Goal: Task Accomplishment & Management: Manage account settings

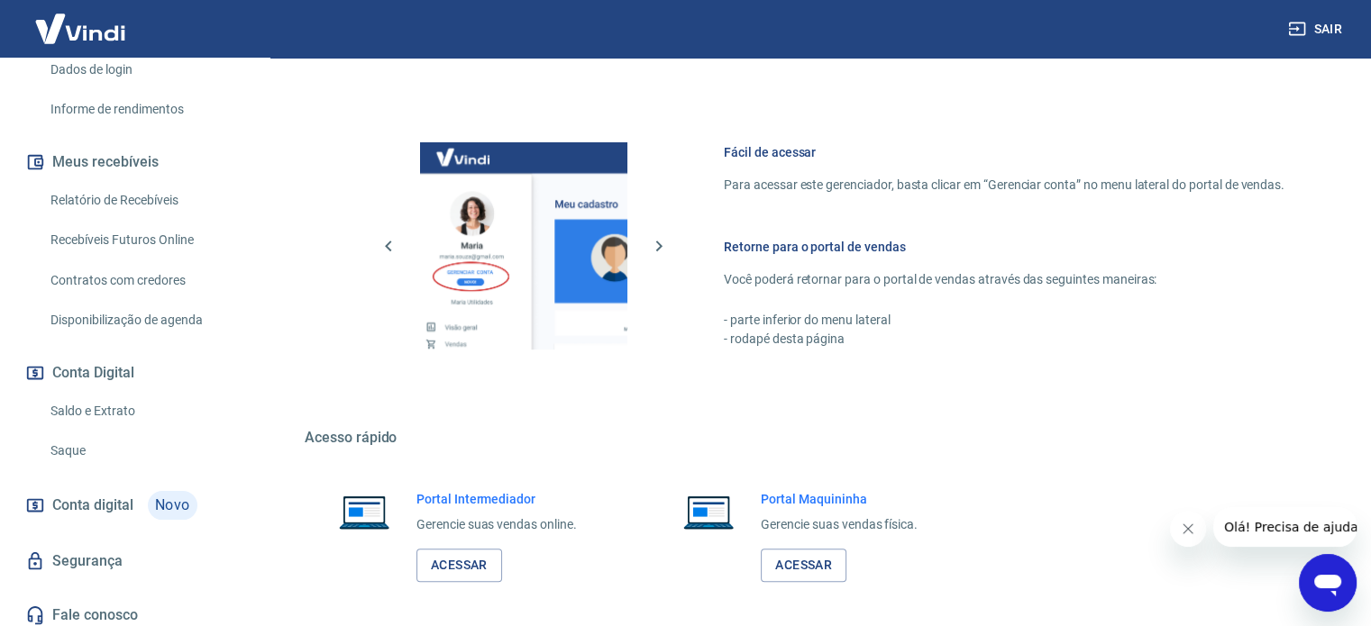
scroll to position [335, 0]
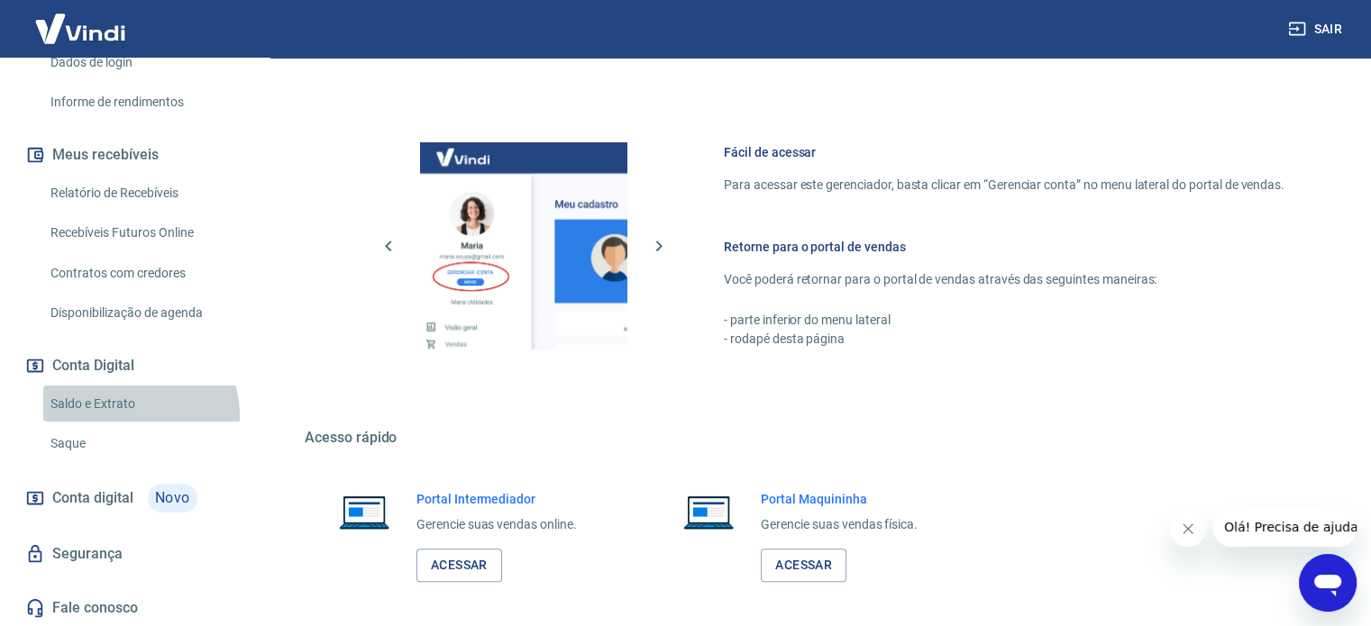
click at [132, 415] on link "Saldo e Extrato" at bounding box center [145, 404] width 205 height 37
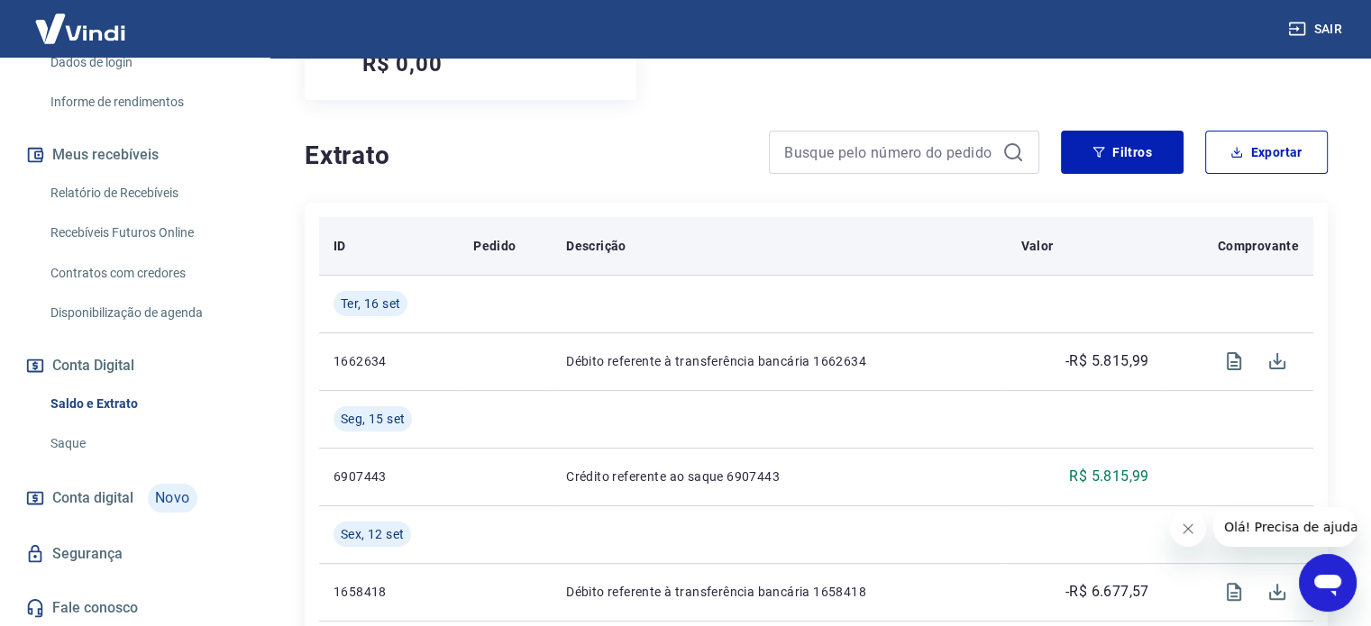
scroll to position [301, 0]
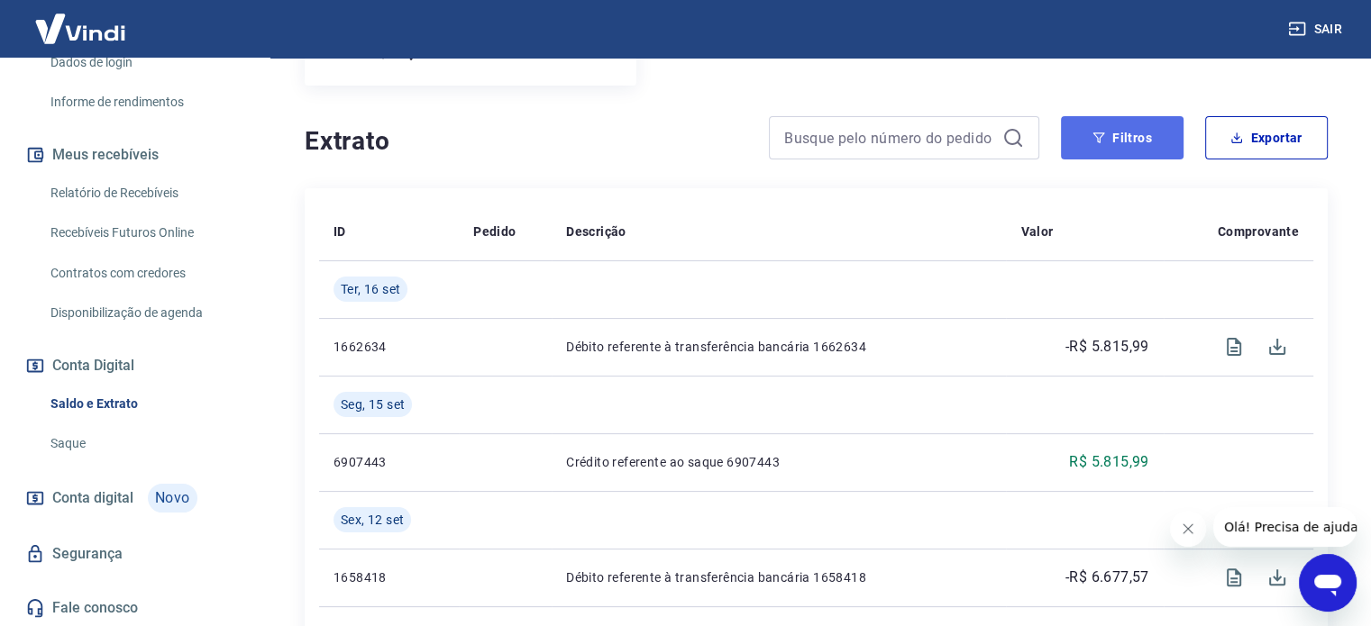
click at [1149, 139] on button "Filtros" at bounding box center [1122, 137] width 123 height 43
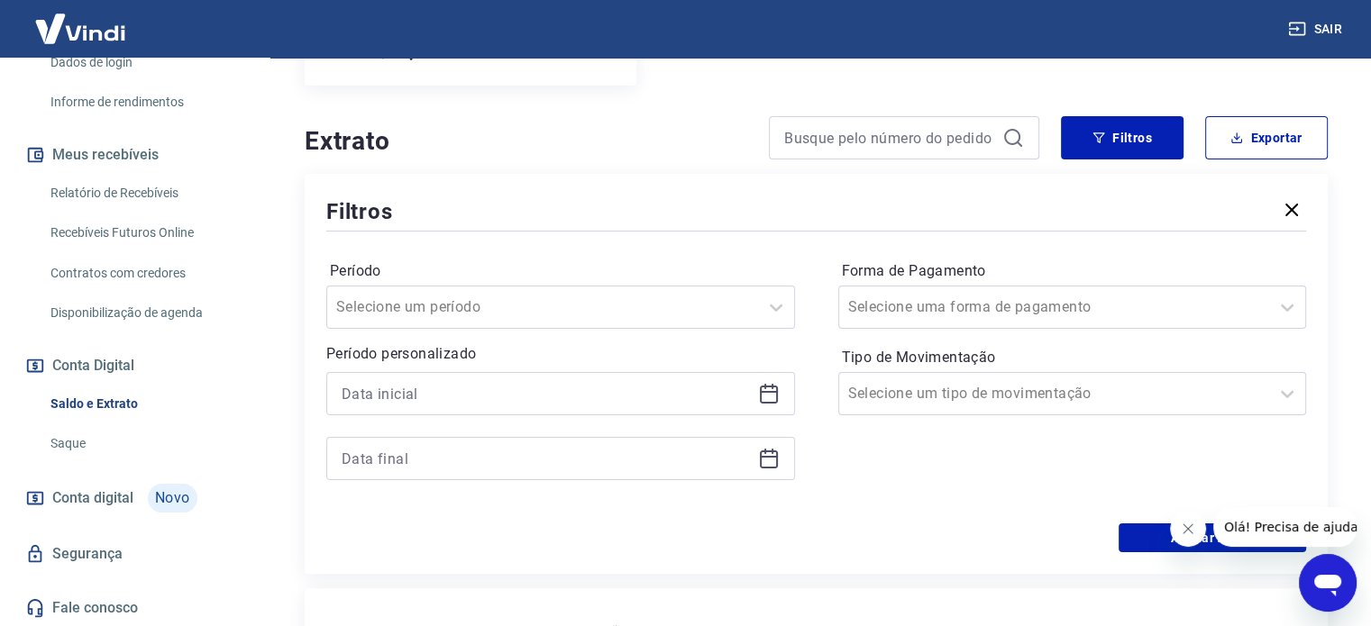
click at [605, 154] on h4 "Extrato" at bounding box center [526, 141] width 443 height 36
click at [1265, 130] on button "Exportar" at bounding box center [1266, 137] width 123 height 43
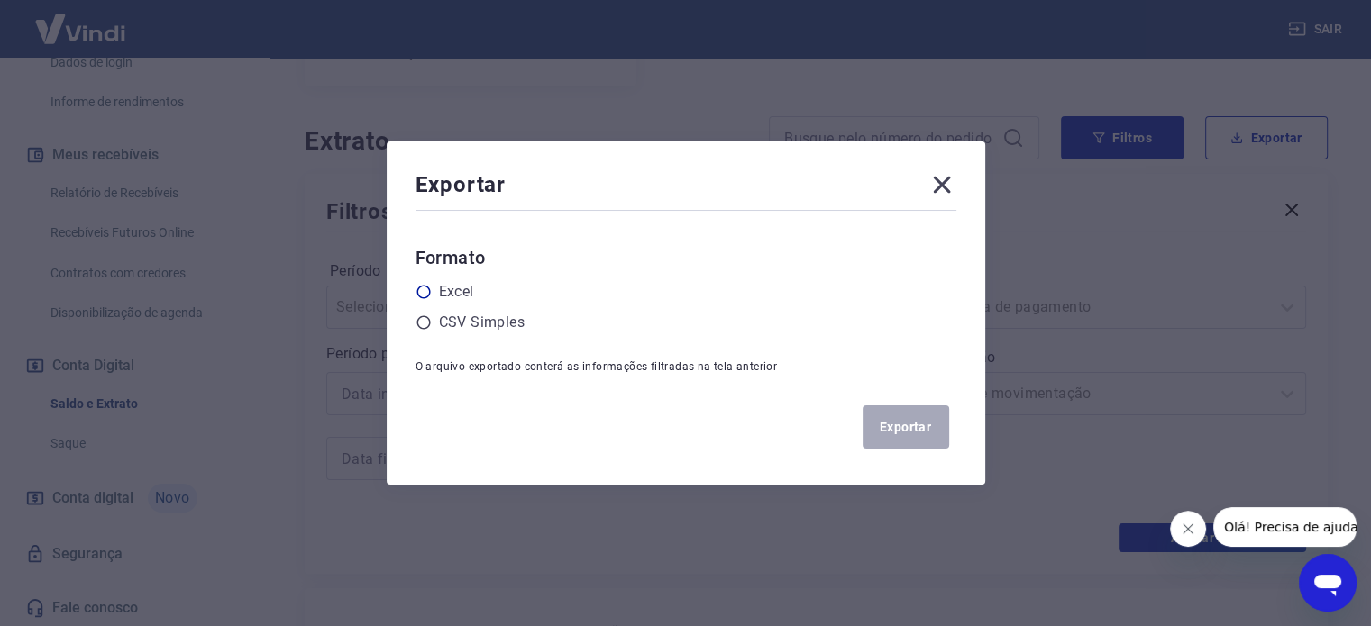
click at [471, 291] on label "Excel" at bounding box center [456, 292] width 35 height 22
click at [0, 0] on input "radio" at bounding box center [0, 0] width 0 height 0
click at [930, 443] on button "Exportar" at bounding box center [906, 427] width 87 height 43
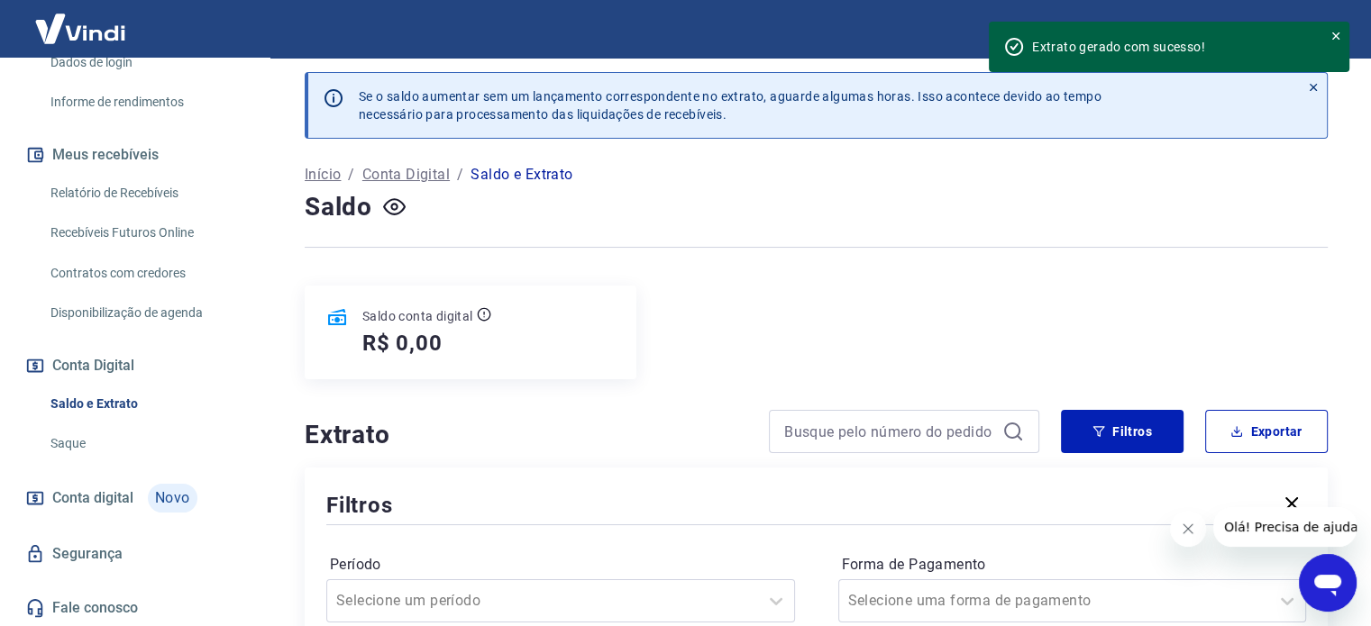
scroll to position [0, 0]
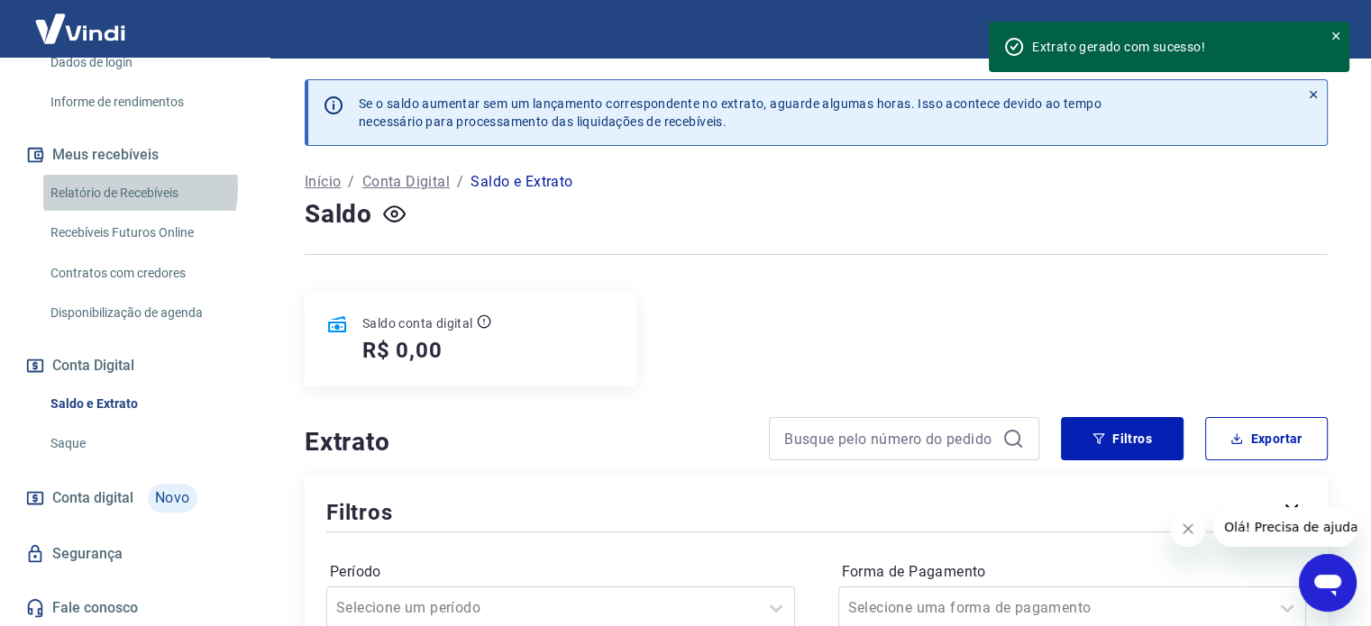
click at [120, 187] on link "Relatório de Recebíveis" at bounding box center [145, 193] width 205 height 37
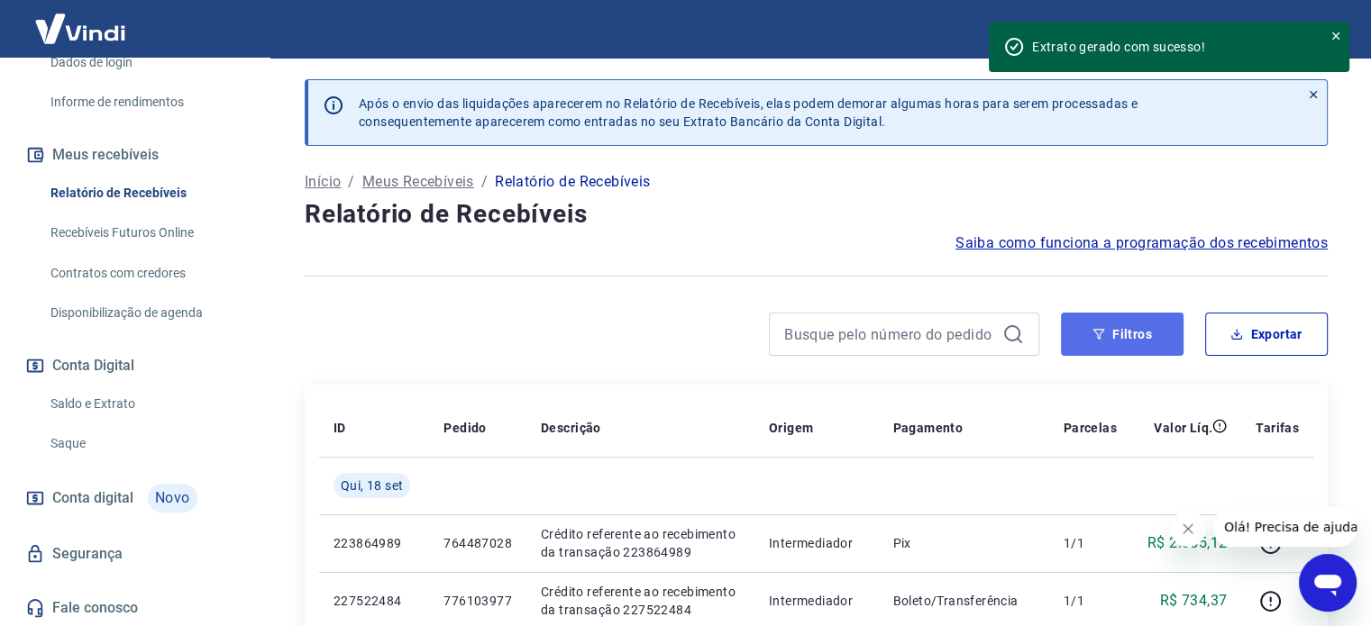
click at [1150, 337] on button "Filtros" at bounding box center [1122, 334] width 123 height 43
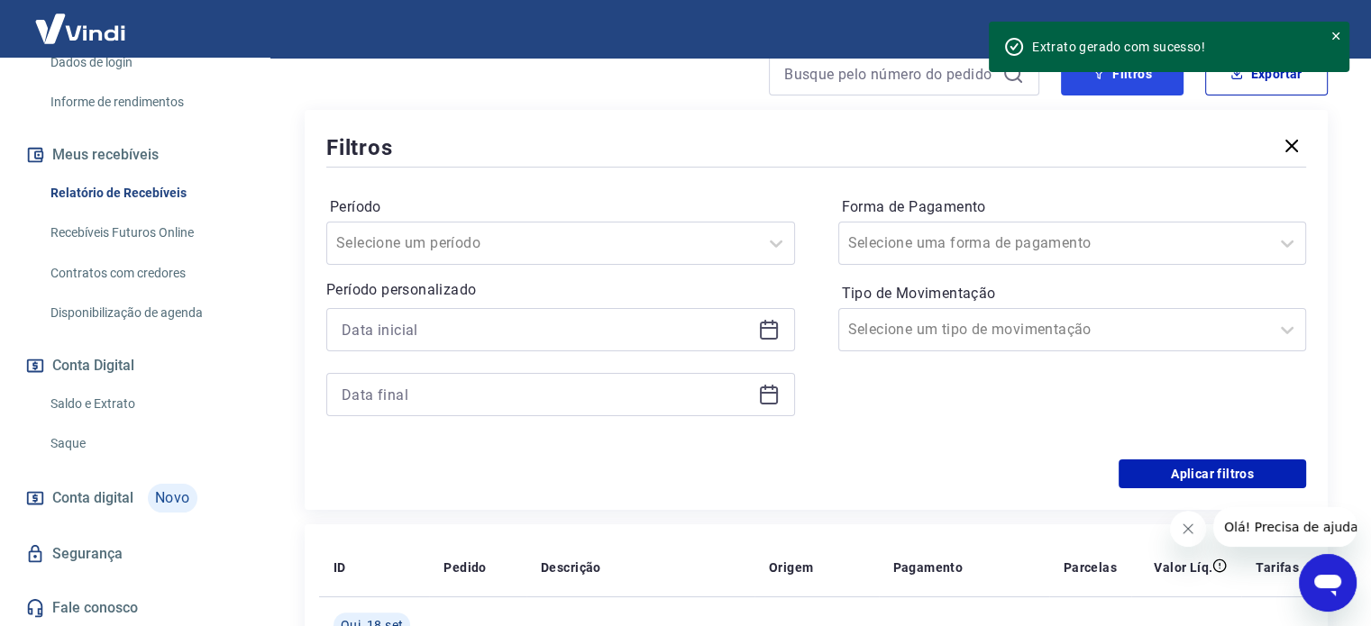
scroll to position [270, 0]
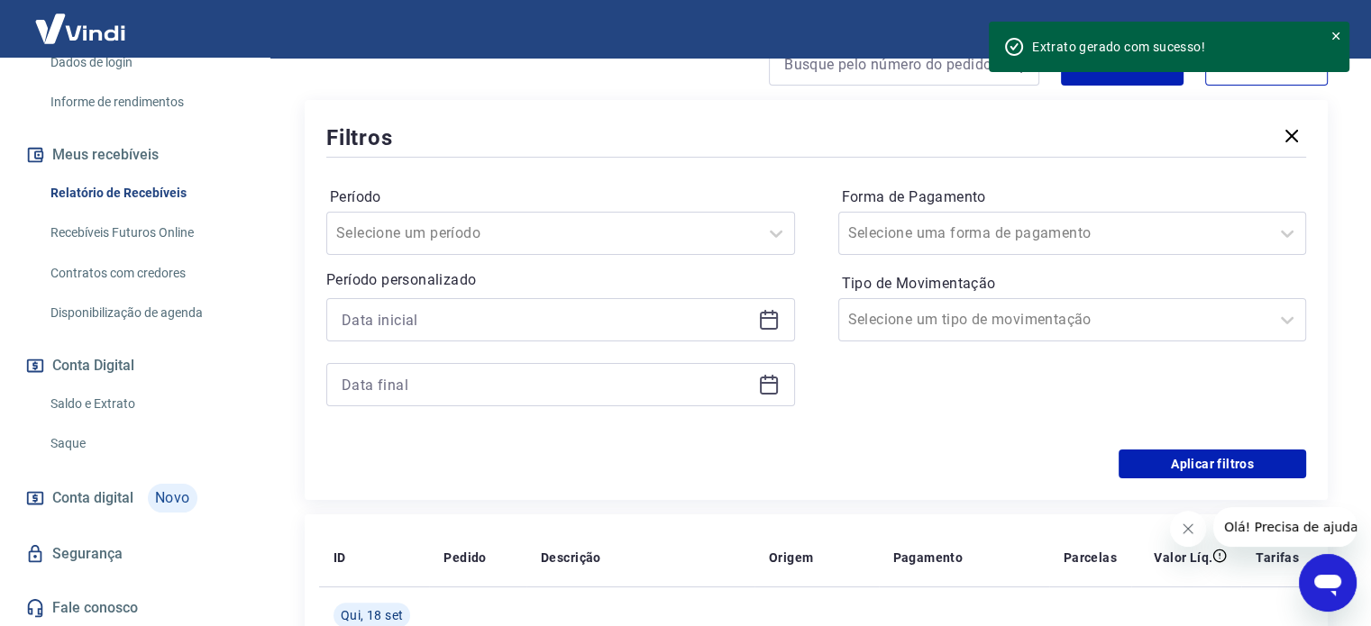
click at [783, 318] on div at bounding box center [560, 319] width 469 height 43
click at [772, 320] on icon at bounding box center [769, 320] width 22 height 22
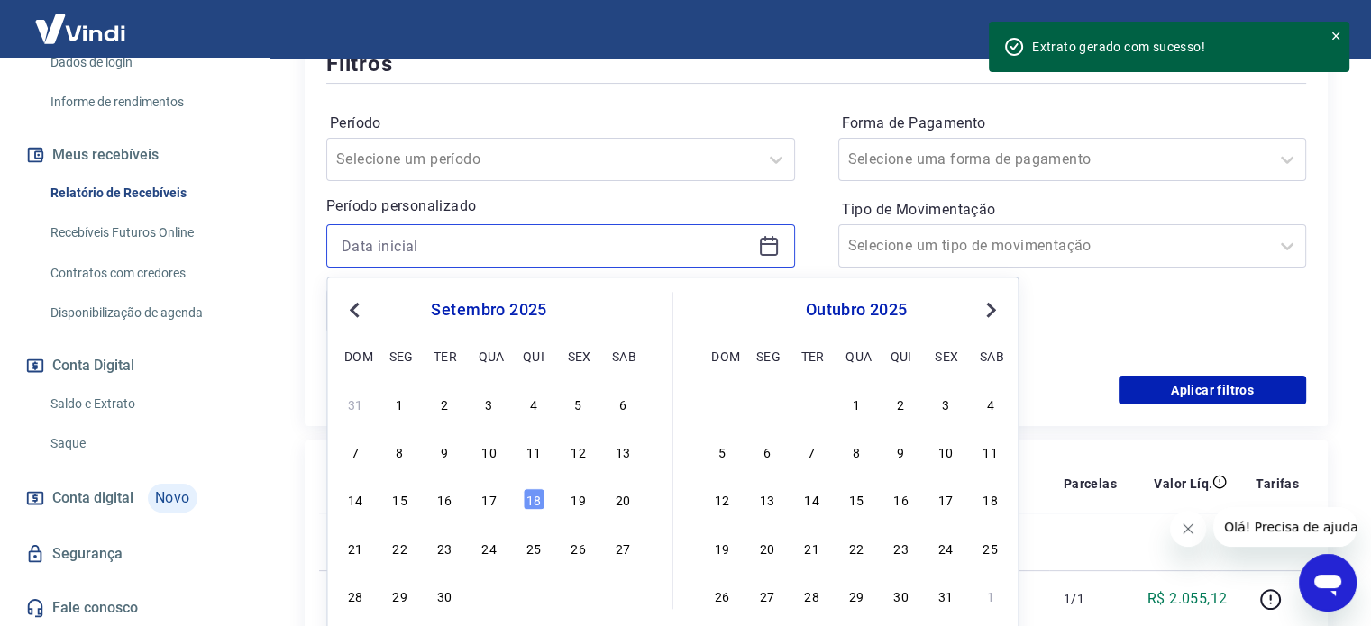
scroll to position [451, 0]
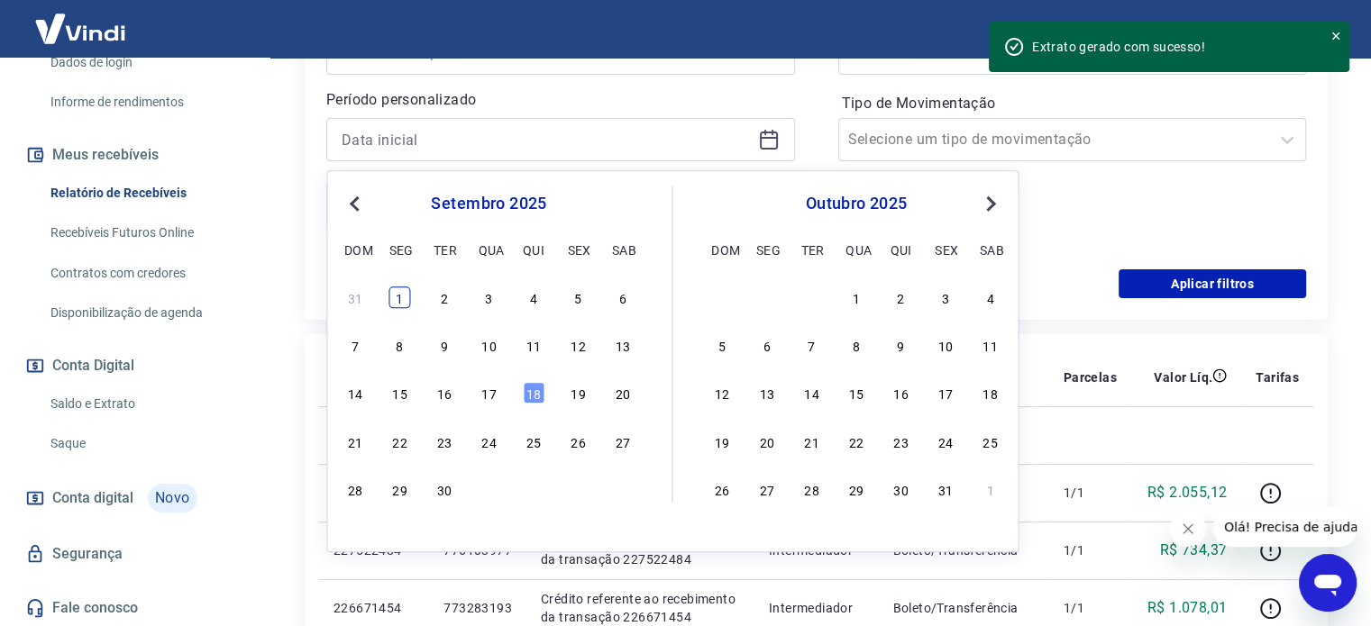
click at [407, 304] on div "1" at bounding box center [400, 298] width 22 height 22
type input "[DATE]"
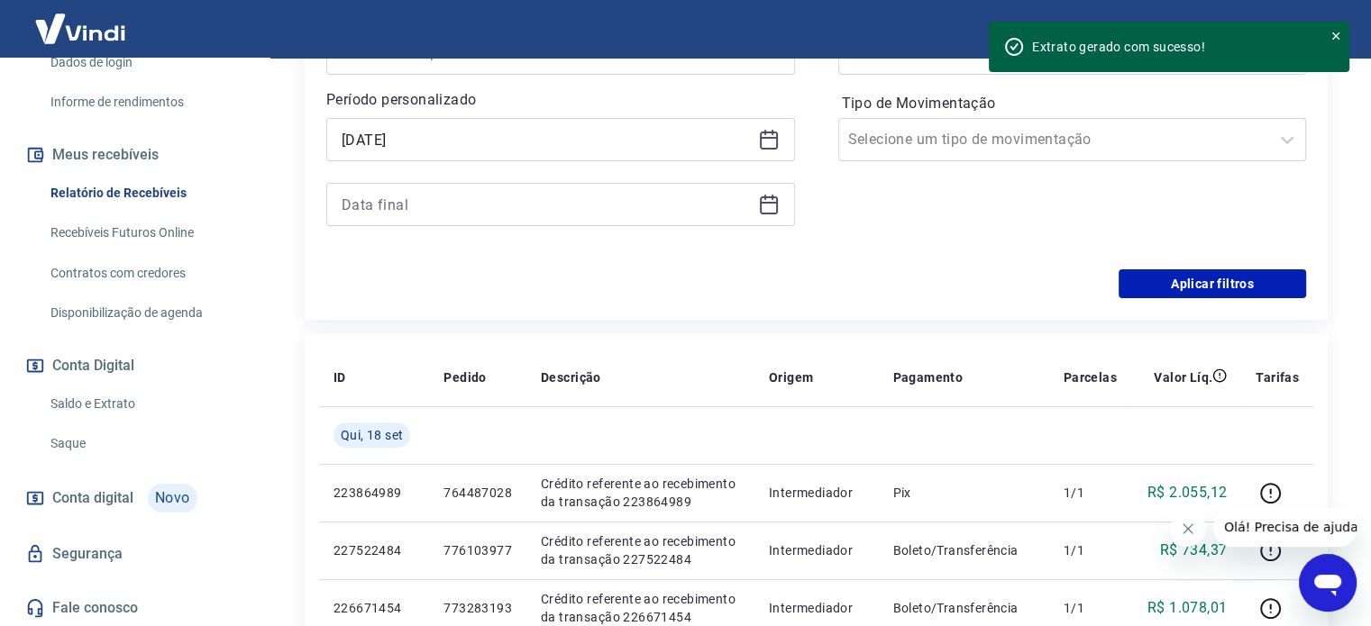
click at [791, 229] on div "Período Selecione um período Período personalizado Selected date: [DATE] [DATE]" at bounding box center [560, 125] width 469 height 245
click at [779, 208] on icon at bounding box center [769, 205] width 22 height 22
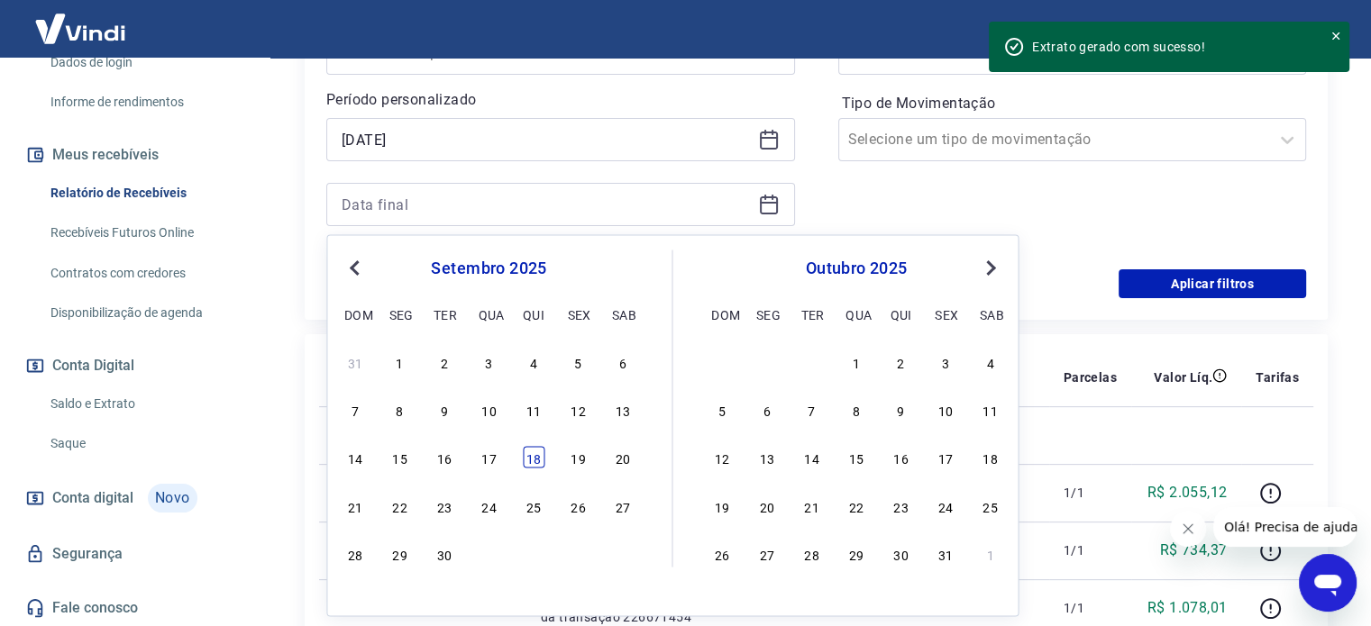
click at [526, 460] on div "18" at bounding box center [534, 458] width 22 height 22
type input "[DATE]"
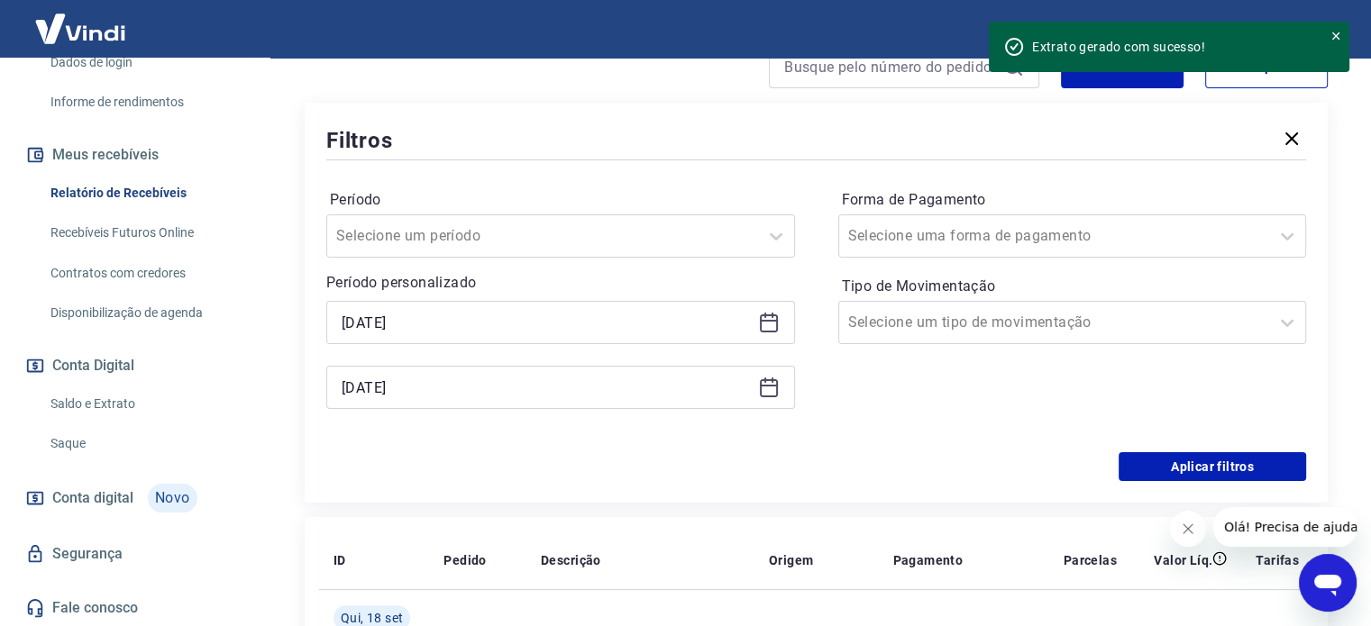
scroll to position [270, 0]
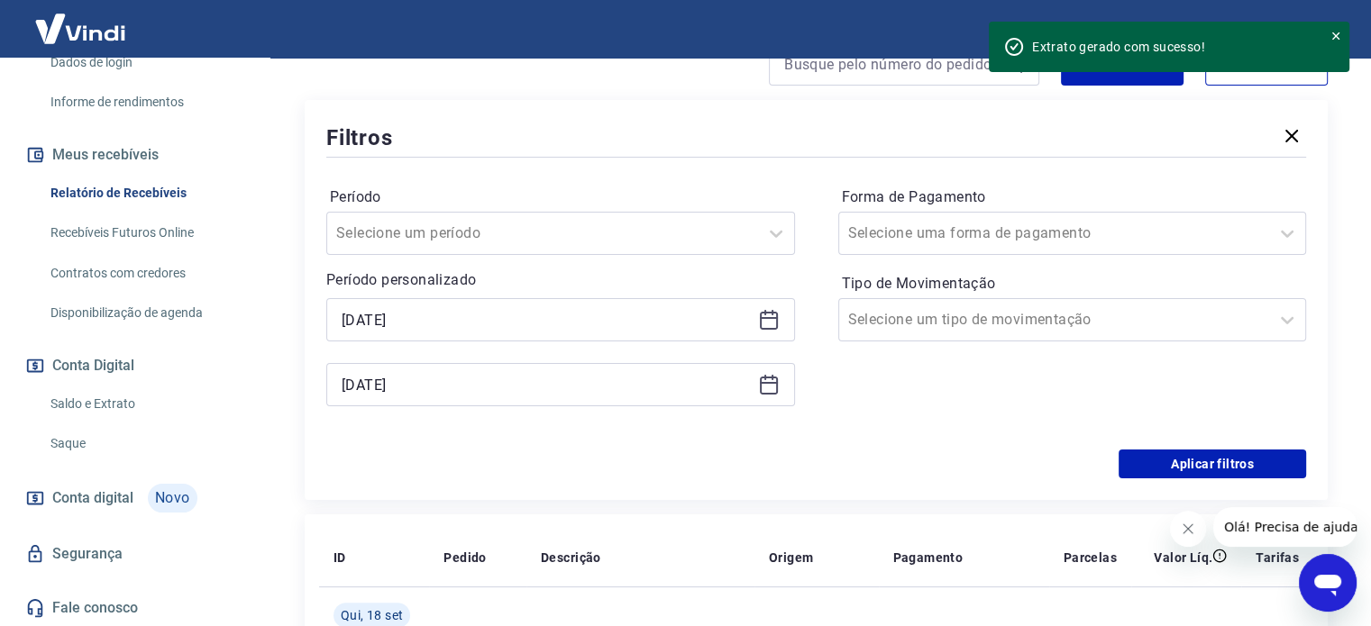
click at [1156, 448] on div "Período Selecione um período Período personalizado Selected date: [DATE] [DATE]…" at bounding box center [816, 305] width 980 height 288
click at [1157, 454] on button "Aplicar filtros" at bounding box center [1212, 464] width 187 height 29
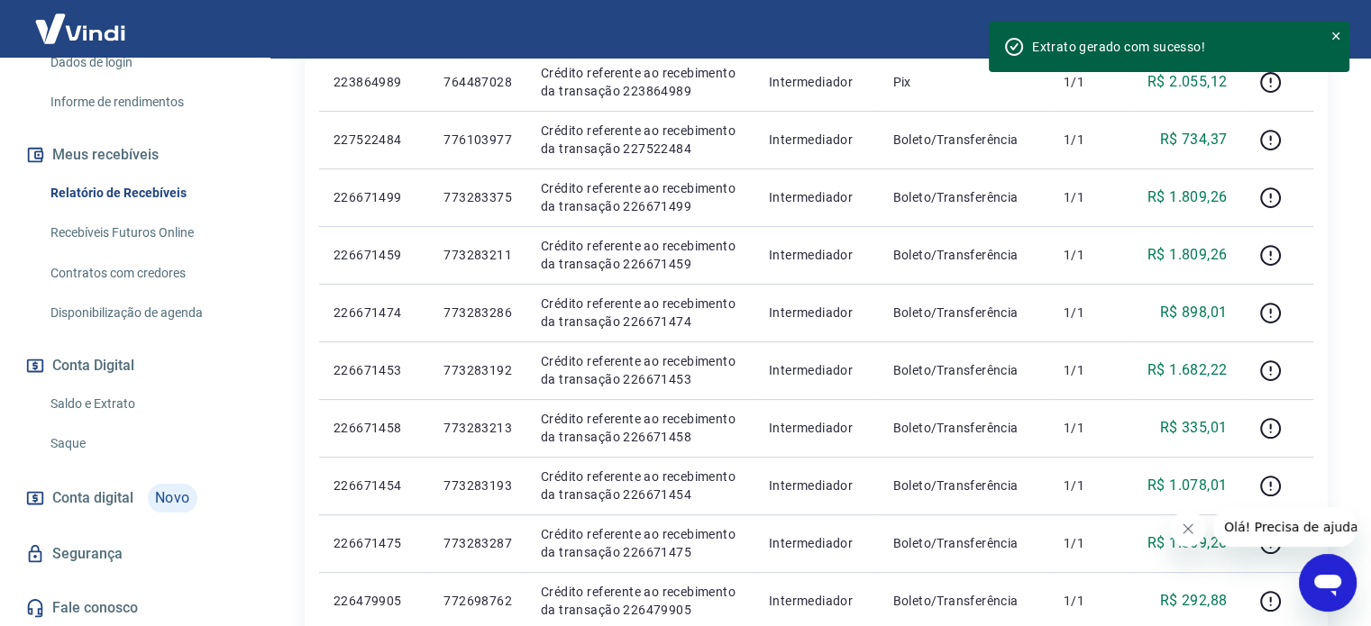
scroll to position [68, 0]
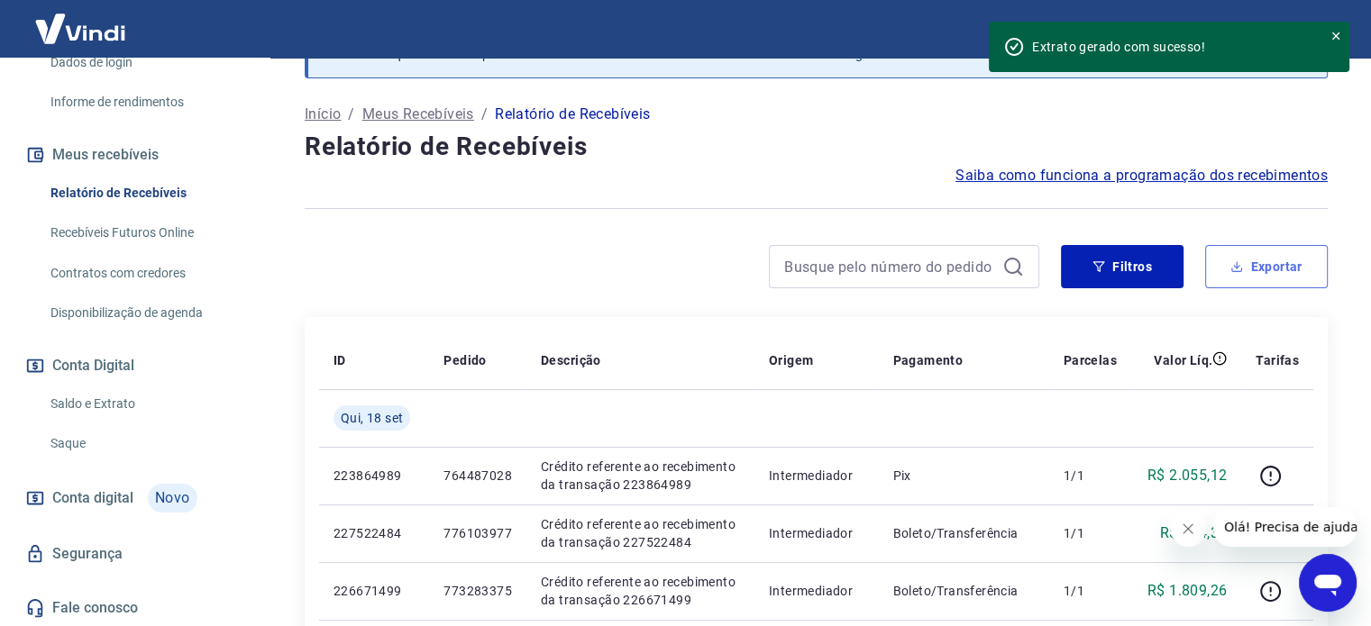
click at [1262, 269] on button "Exportar" at bounding box center [1266, 266] width 123 height 43
type input "[DATE]"
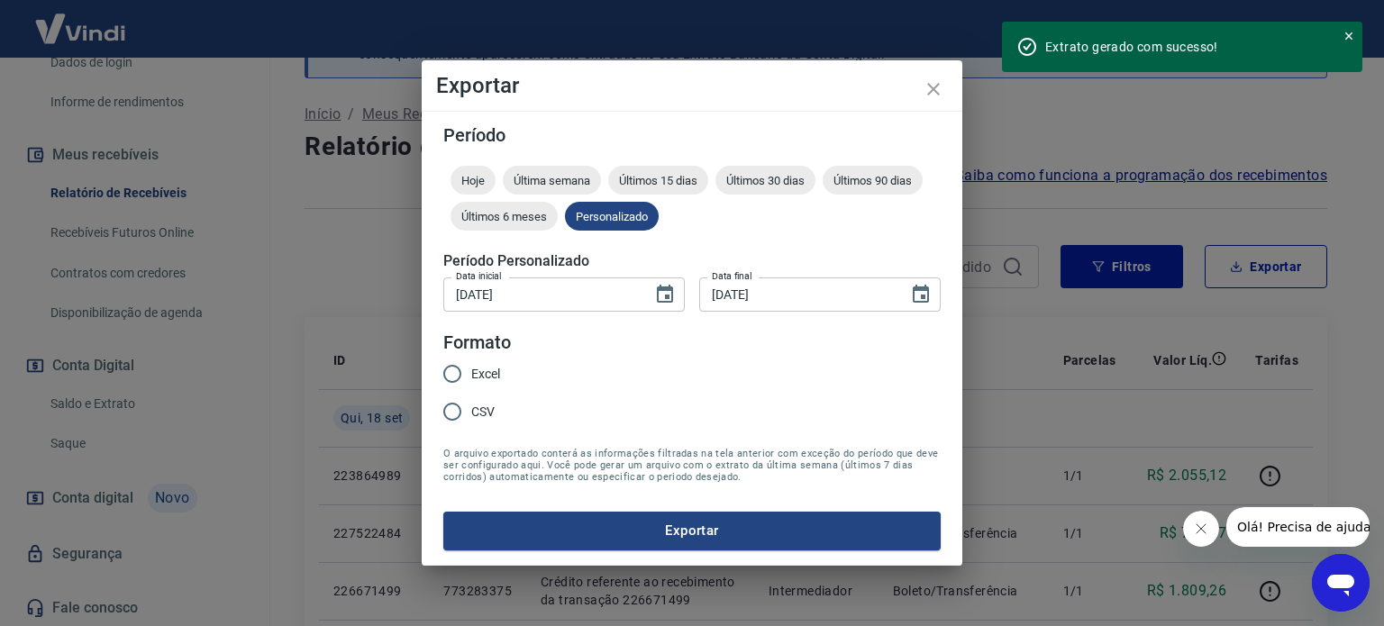
click at [505, 372] on div "Excel CSV" at bounding box center [478, 394] width 71 height 78
click at [489, 373] on span "Excel" at bounding box center [485, 374] width 29 height 19
click at [471, 373] on input "Excel" at bounding box center [453, 374] width 38 height 38
radio input "true"
click at [672, 542] on button "Exportar" at bounding box center [692, 531] width 498 height 38
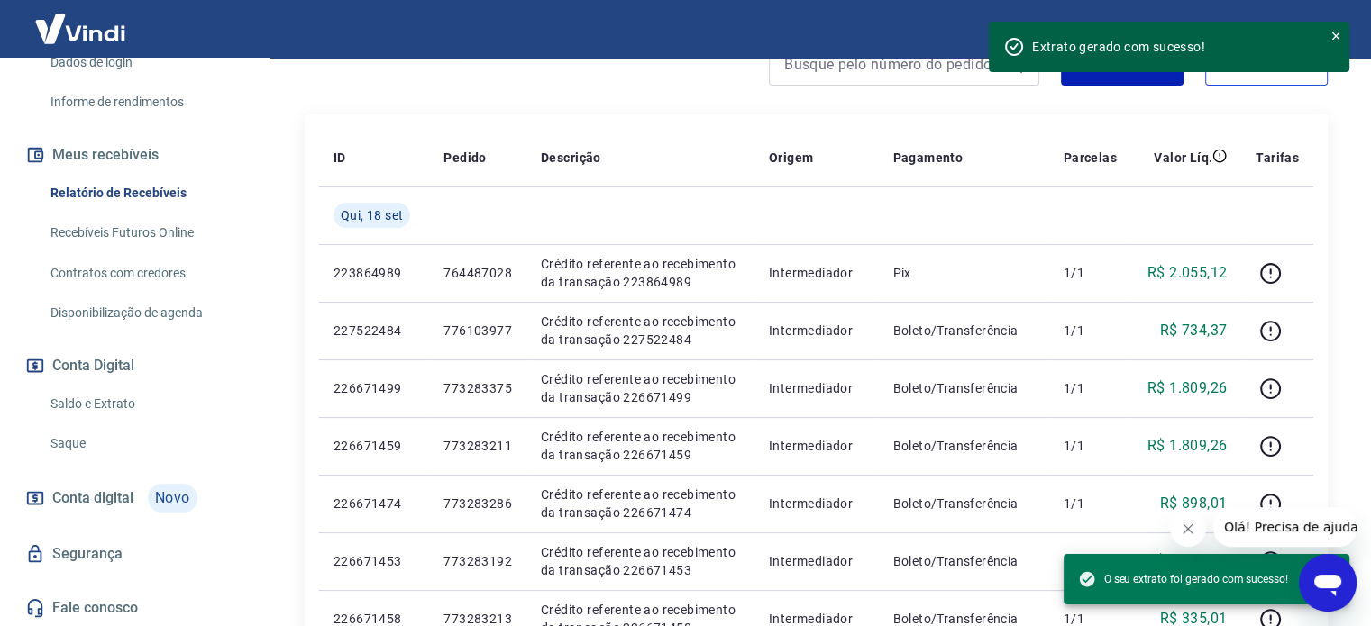
scroll to position [0, 0]
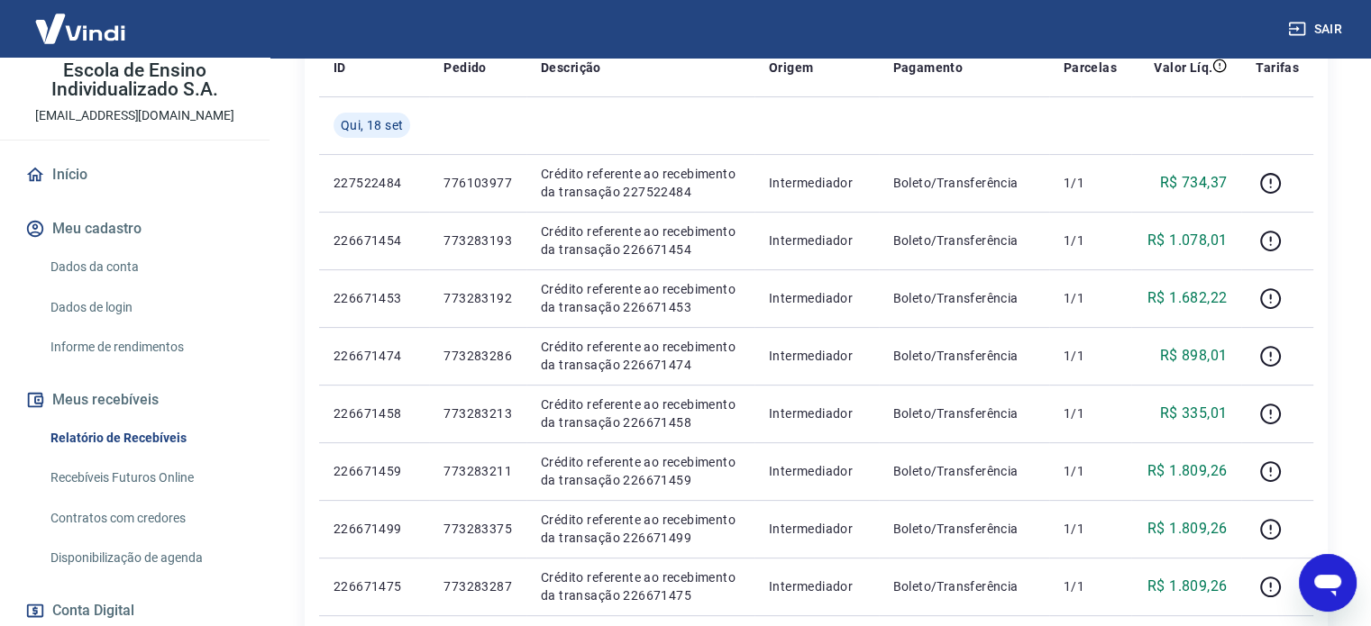
scroll to position [335, 0]
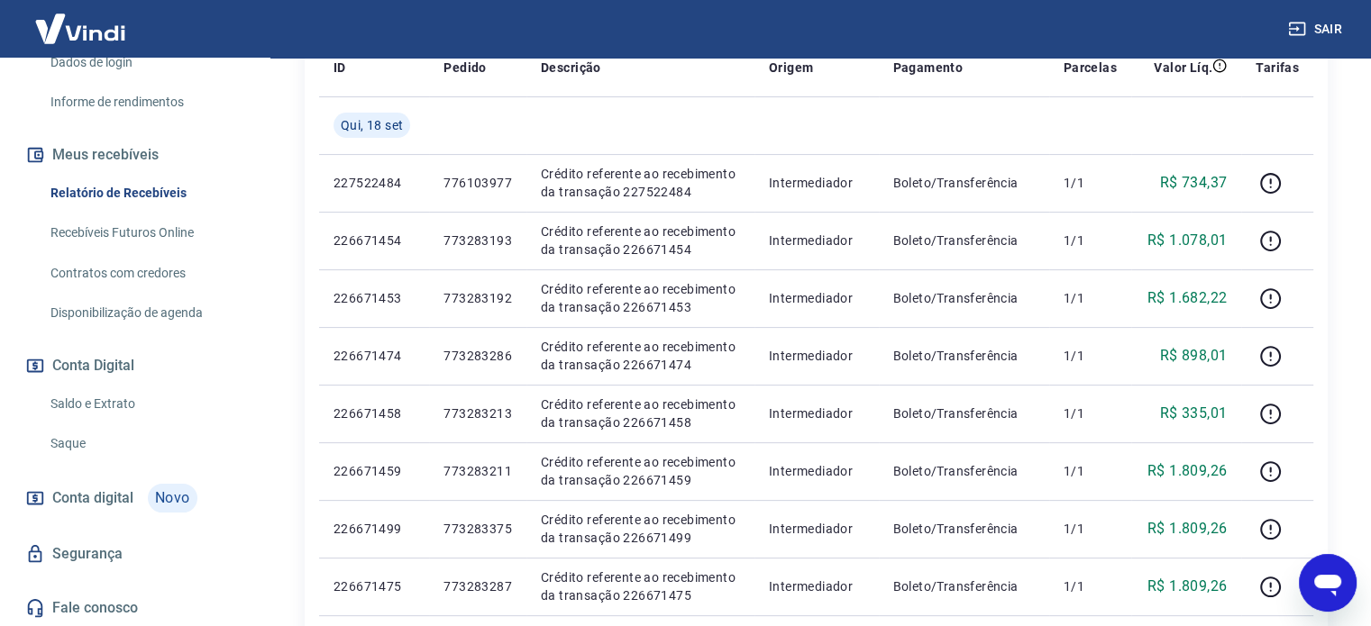
click at [160, 405] on link "Saldo e Extrato" at bounding box center [145, 404] width 205 height 37
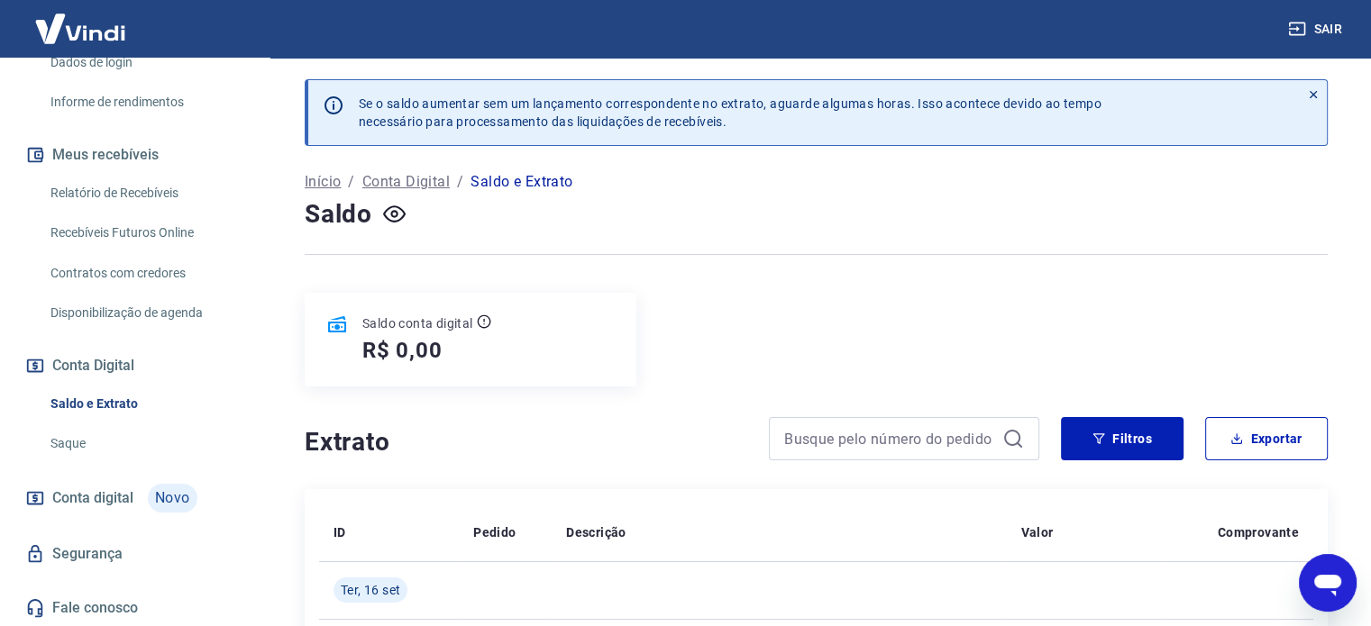
click at [125, 199] on link "Relatório de Recebíveis" at bounding box center [145, 193] width 205 height 37
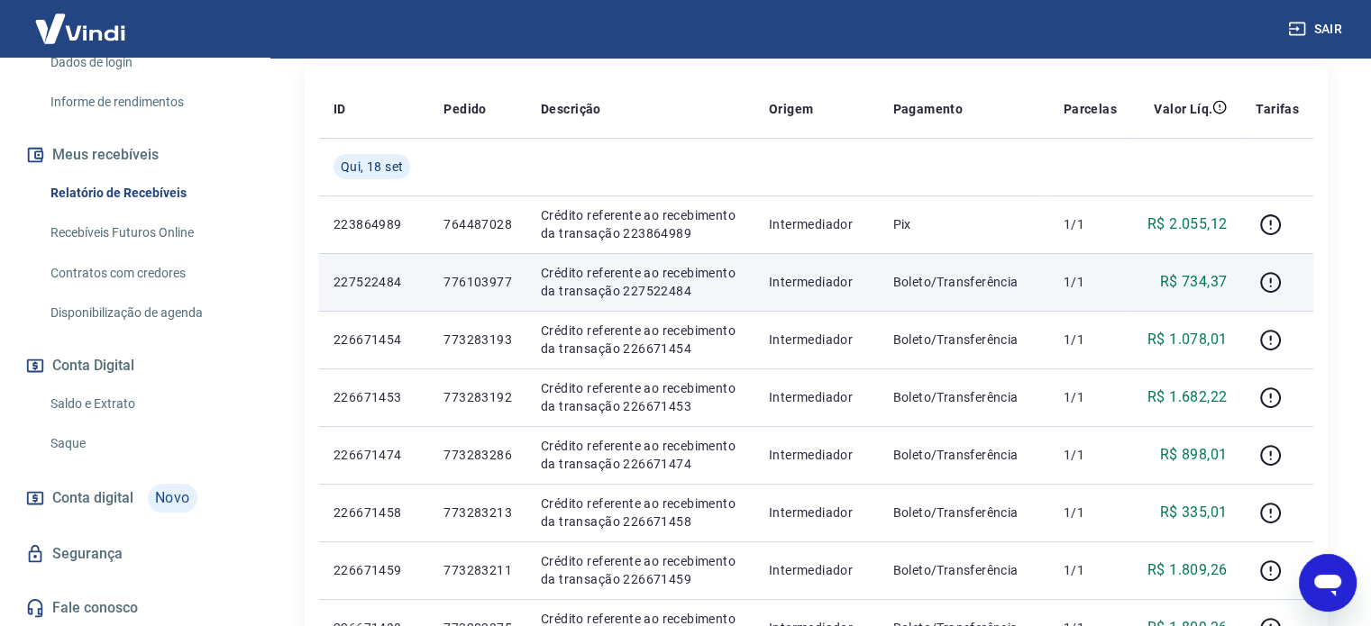
scroll to position [451, 0]
